Goal: Book appointment/travel/reservation

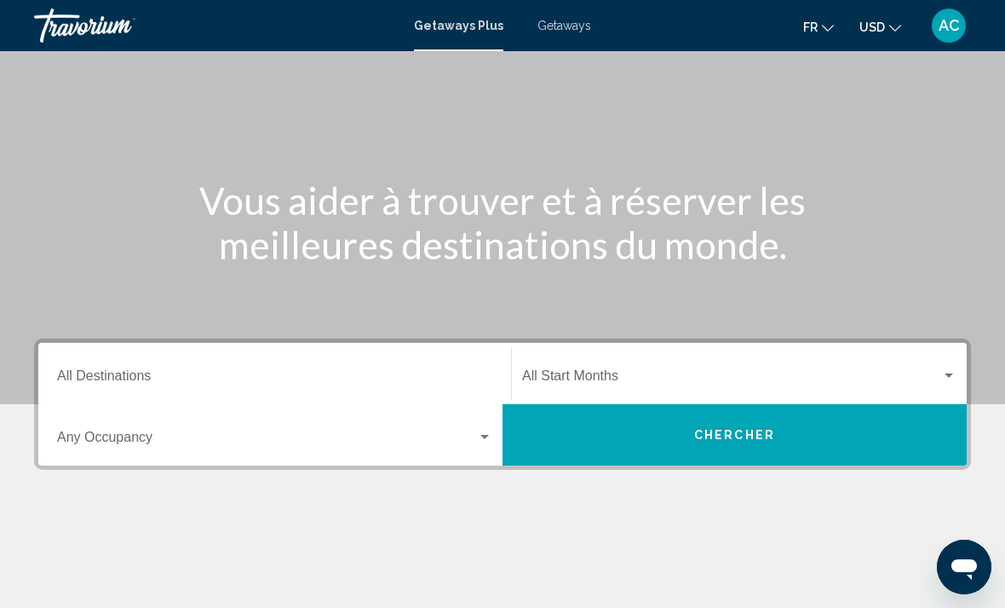
scroll to position [147, 0]
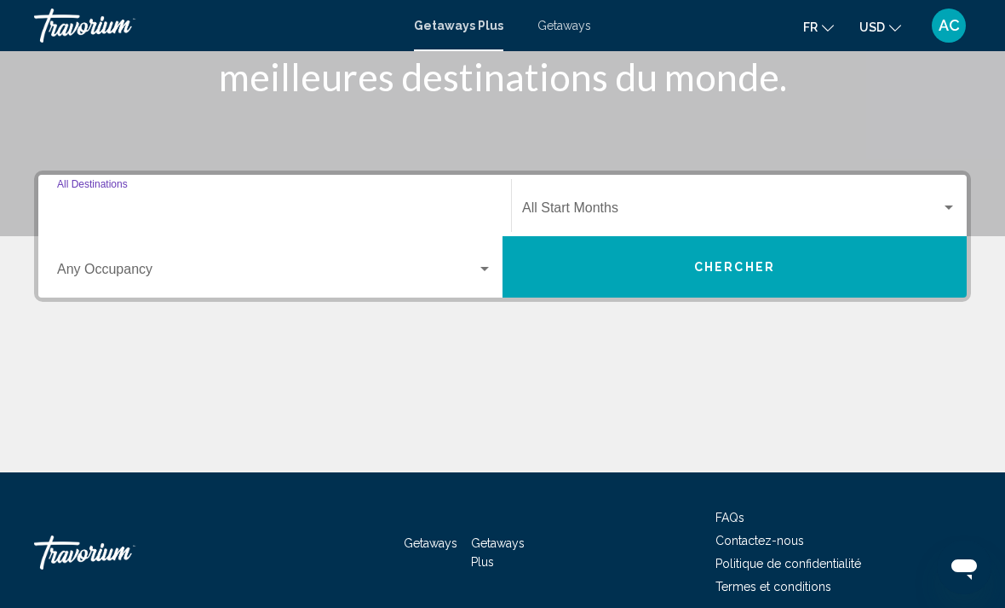
drag, startPoint x: 343, startPoint y: 214, endPoint x: 343, endPoint y: 195, distance: 18.7
click at [343, 214] on input "Destination All Destinations" at bounding box center [274, 211] width 435 height 15
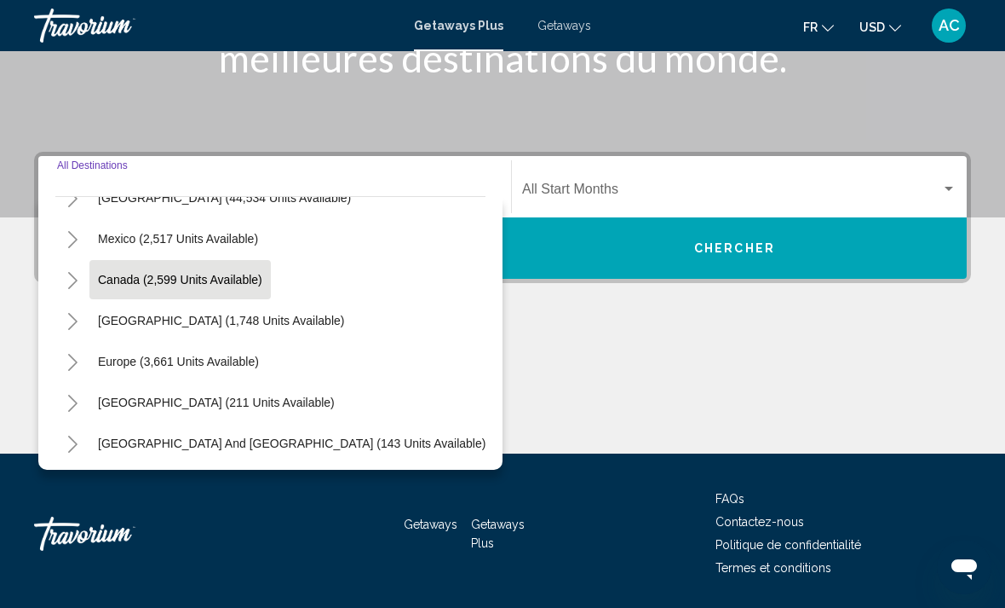
scroll to position [70, 0]
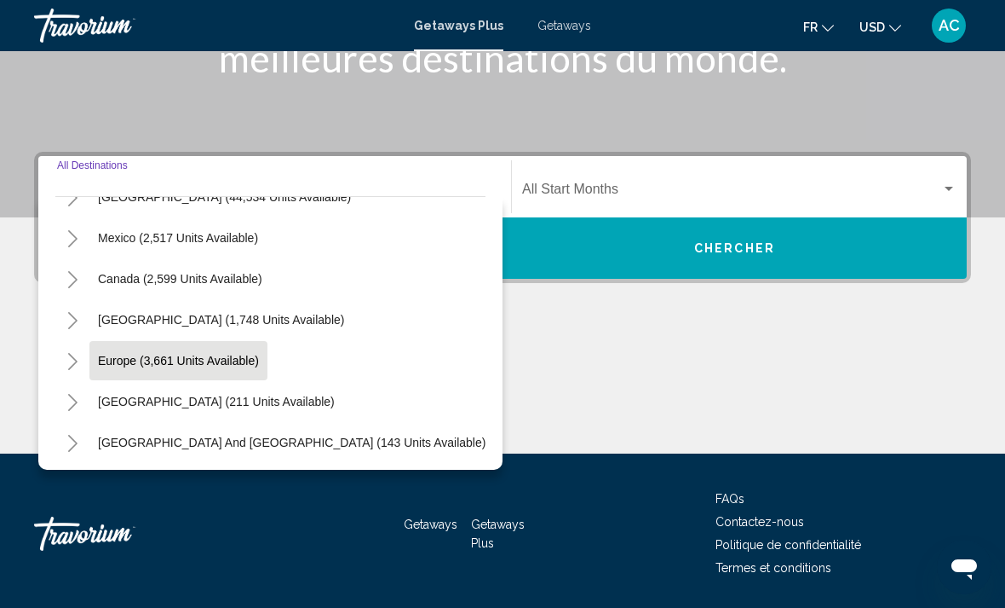
click at [182, 366] on span "Europe (3,661 units available)" at bounding box center [178, 361] width 161 height 14
type input "**********"
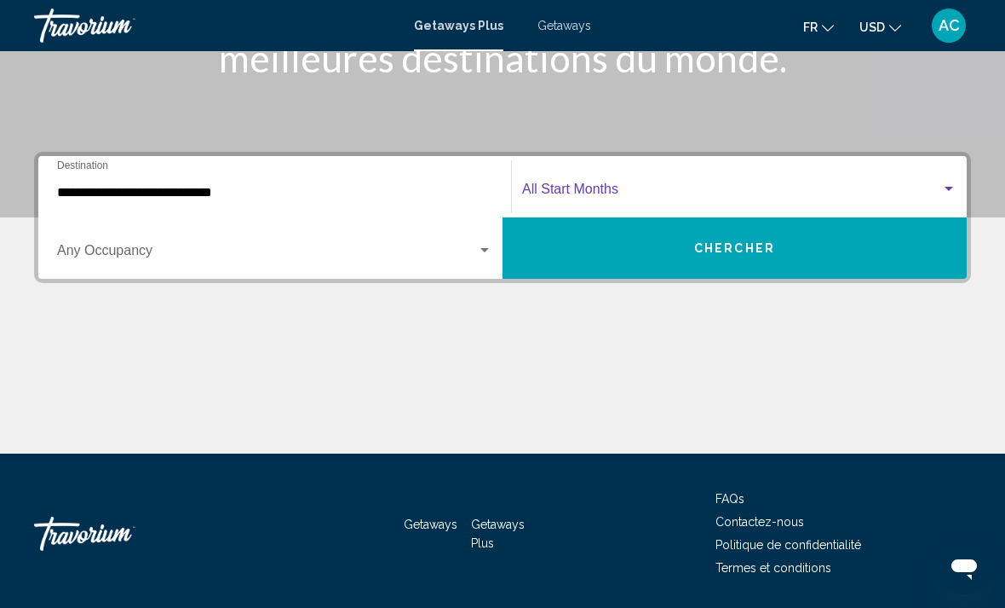
click at [606, 191] on span "Search widget" at bounding box center [731, 192] width 419 height 15
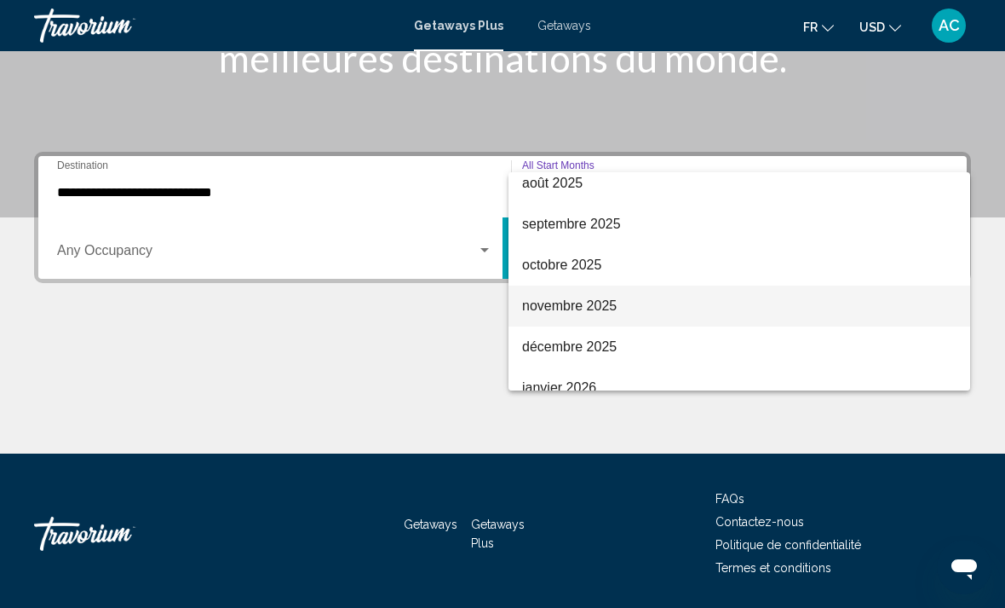
scroll to position [54, 0]
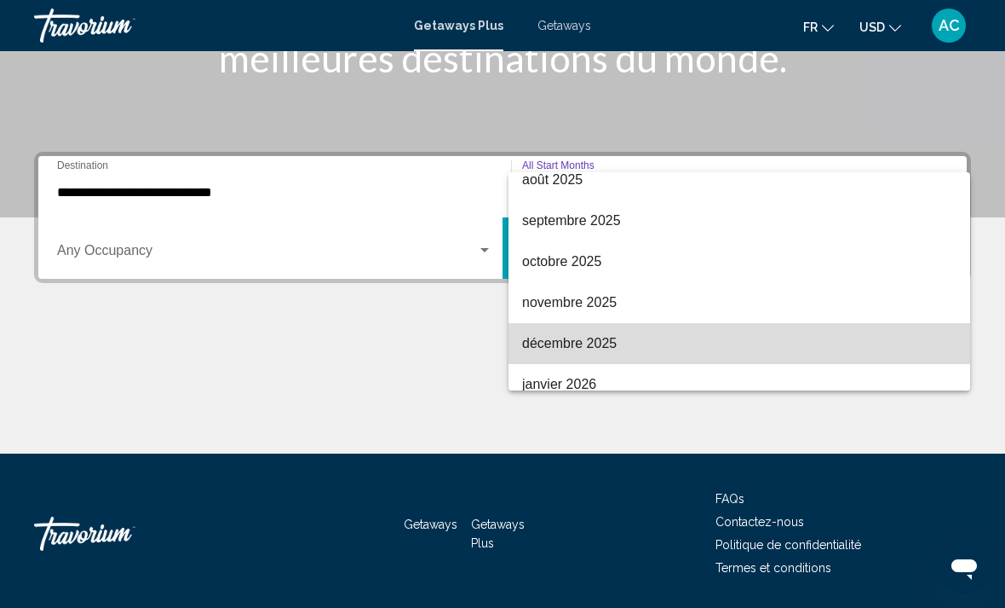
click at [562, 346] on span "décembre 2025" at bounding box center [739, 343] width 435 height 41
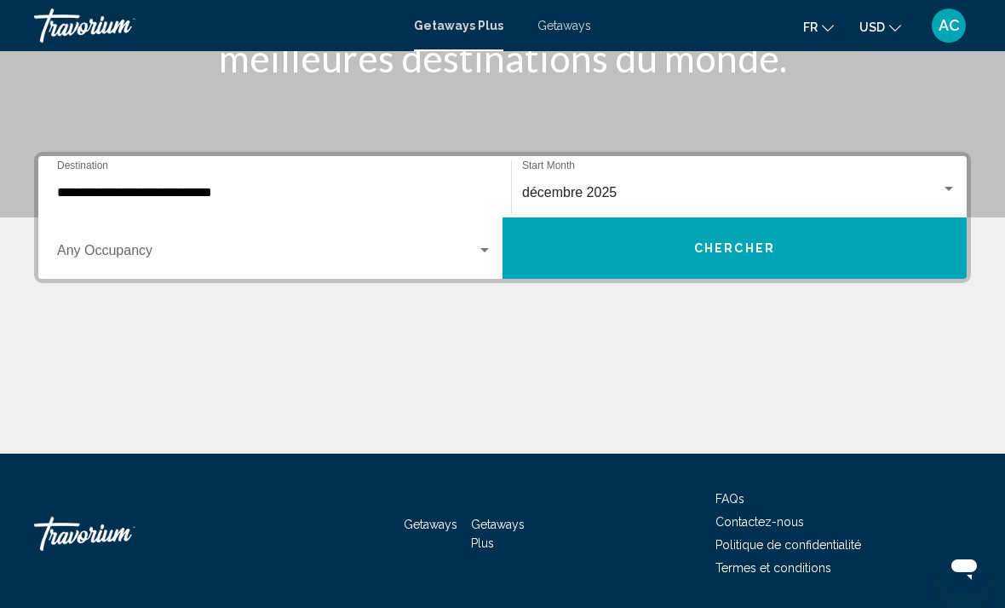
click at [295, 263] on div "Occupancy Any Occupancy" at bounding box center [274, 249] width 435 height 54
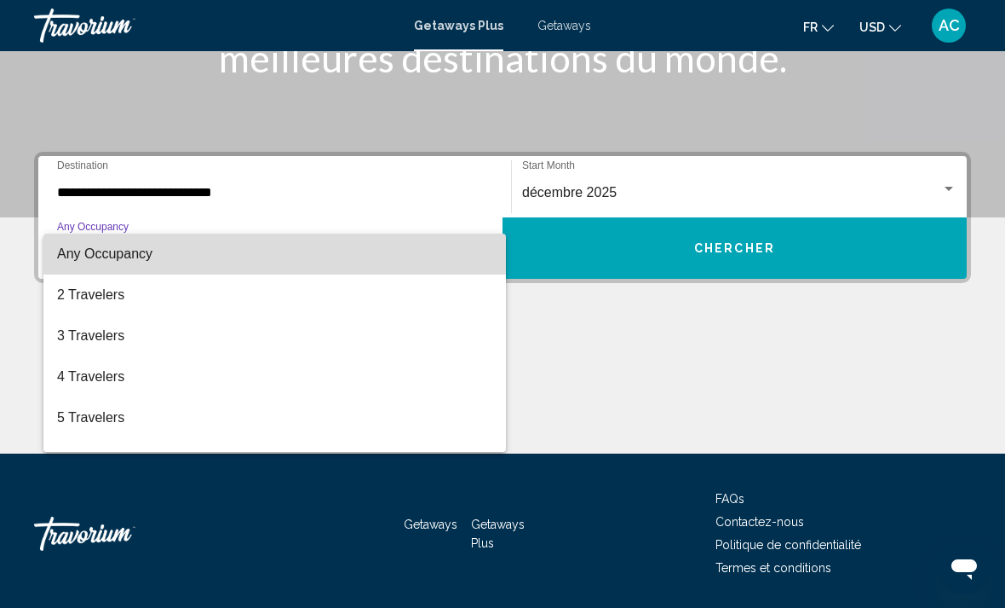
click at [233, 254] on span "Any Occupancy" at bounding box center [274, 253] width 435 height 41
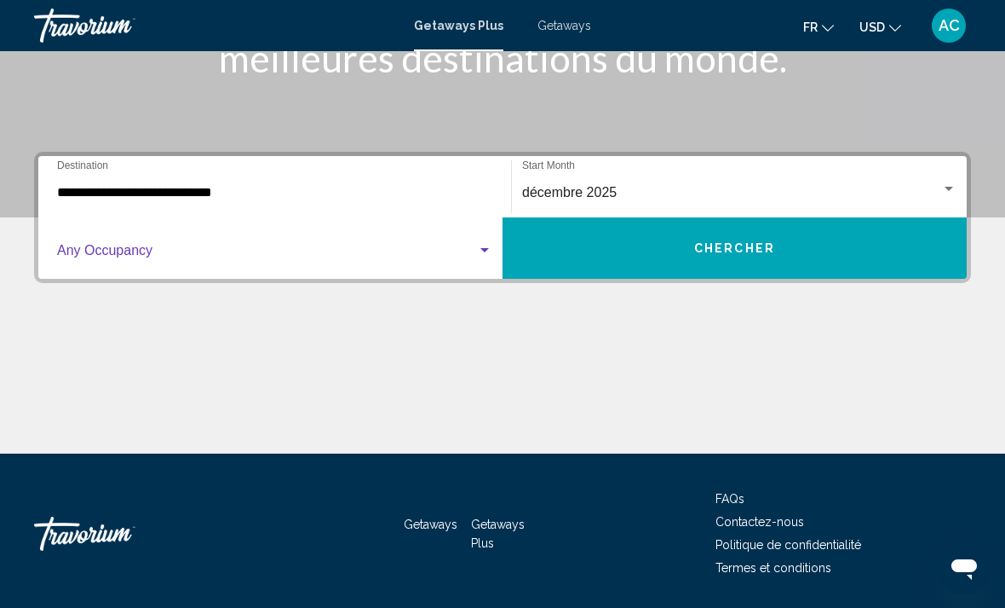
click at [595, 272] on button "Chercher" at bounding box center [735, 247] width 464 height 61
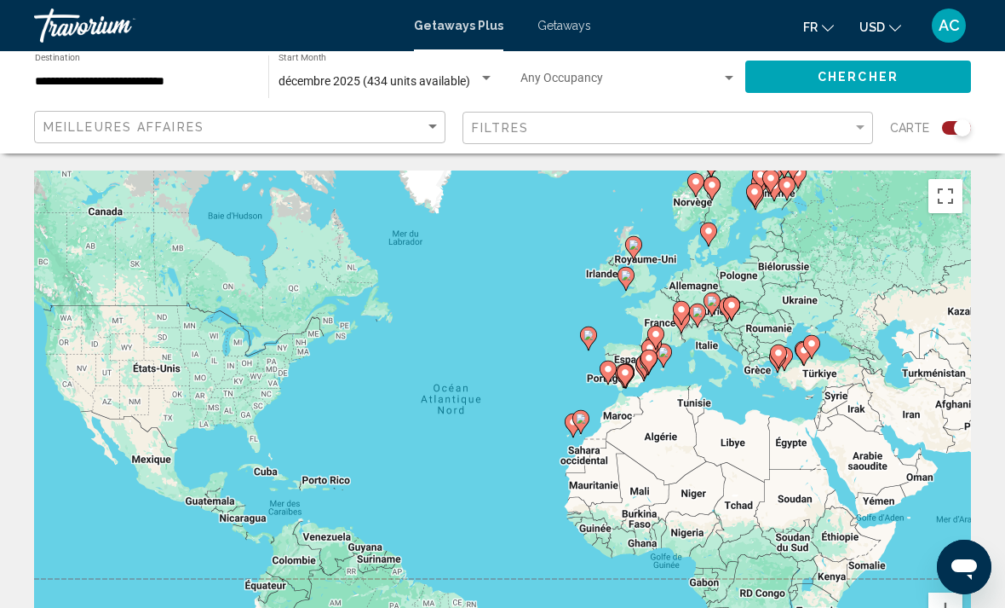
click at [577, 32] on span "Getaways" at bounding box center [565, 26] width 54 height 14
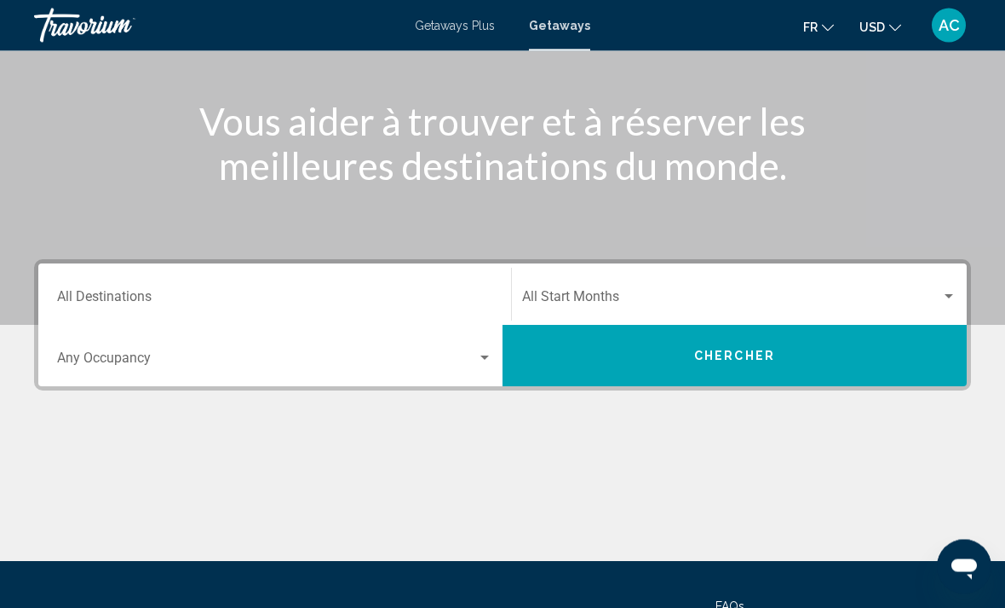
scroll to position [187, 0]
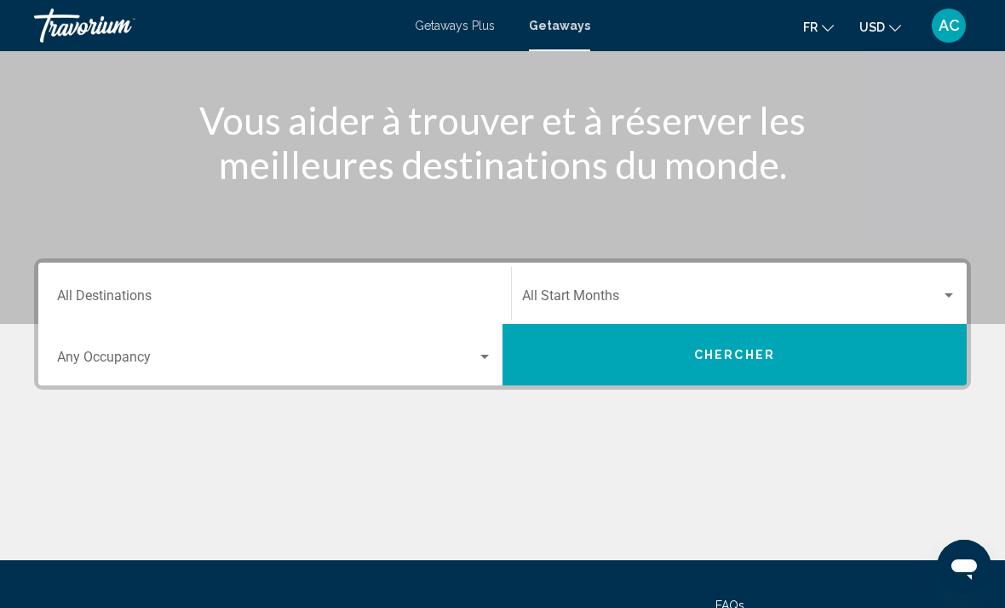
click at [606, 298] on span "Search widget" at bounding box center [731, 298] width 419 height 15
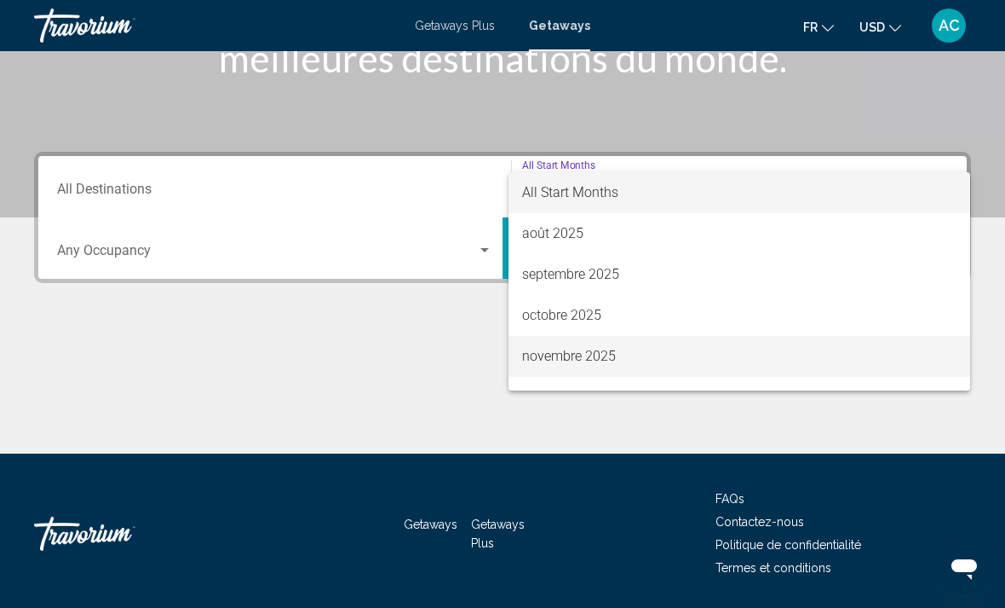
scroll to position [76, 0]
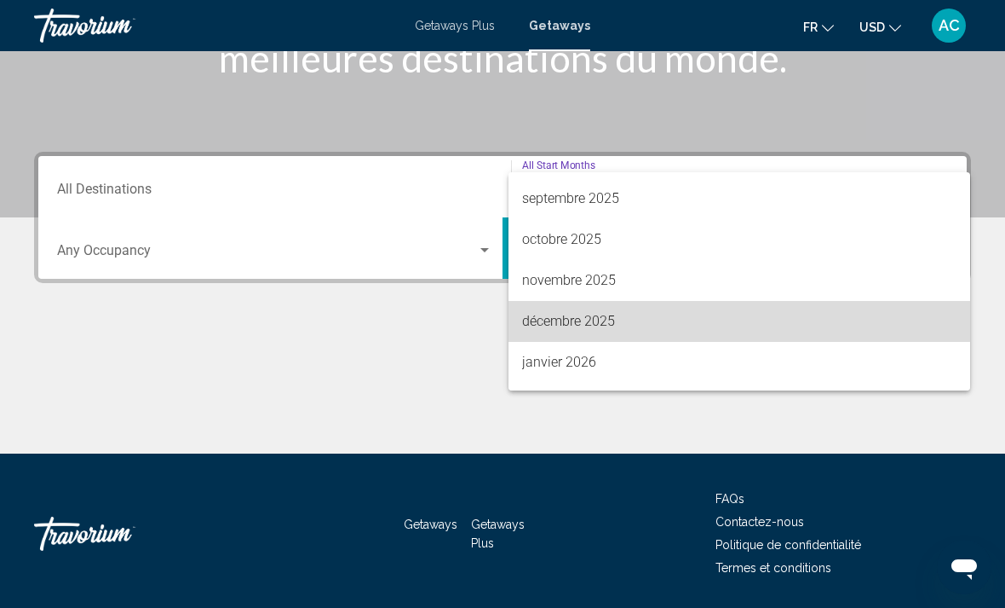
click at [592, 317] on span "décembre 2025" at bounding box center [739, 321] width 435 height 41
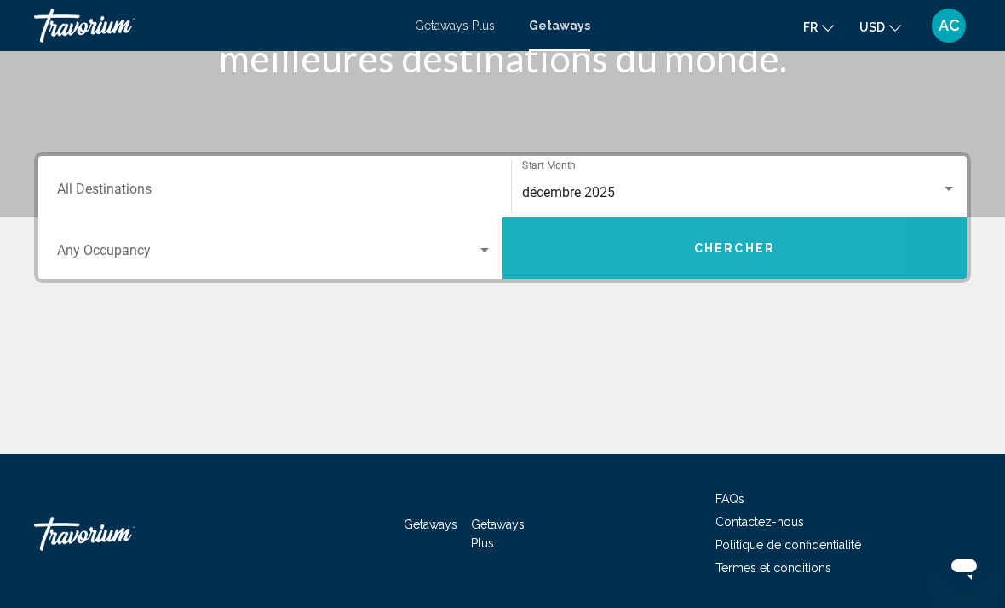
click at [612, 247] on button "Chercher" at bounding box center [735, 247] width 464 height 61
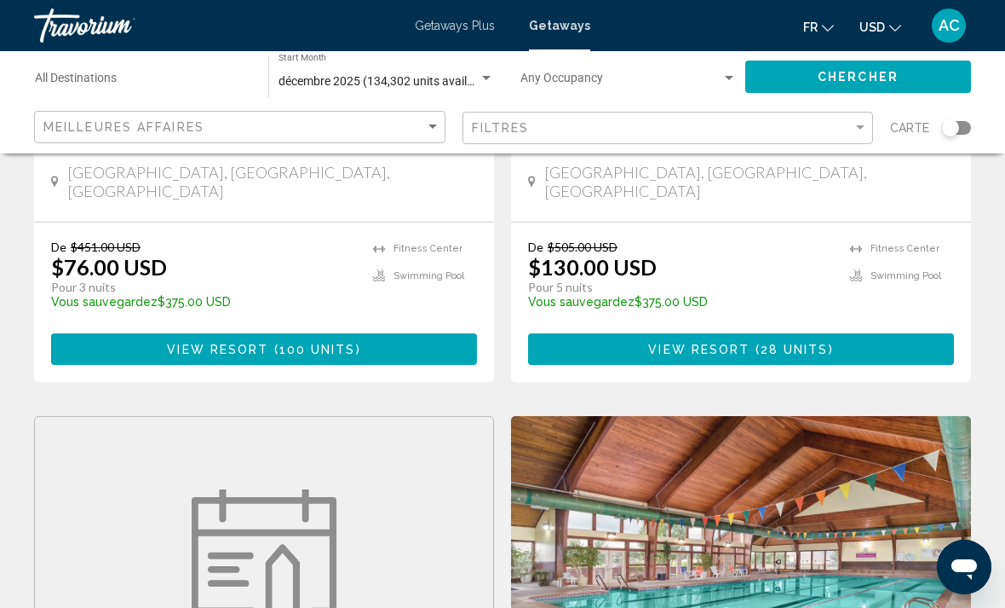
scroll to position [191, 0]
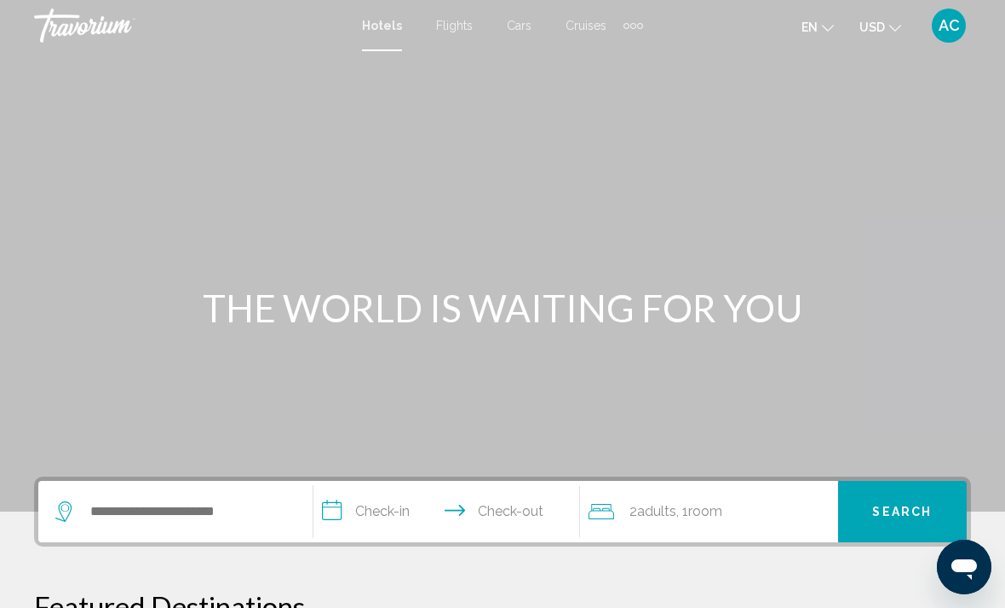
click at [944, 31] on span "AC" at bounding box center [949, 25] width 21 height 17
